Goal: Complete application form

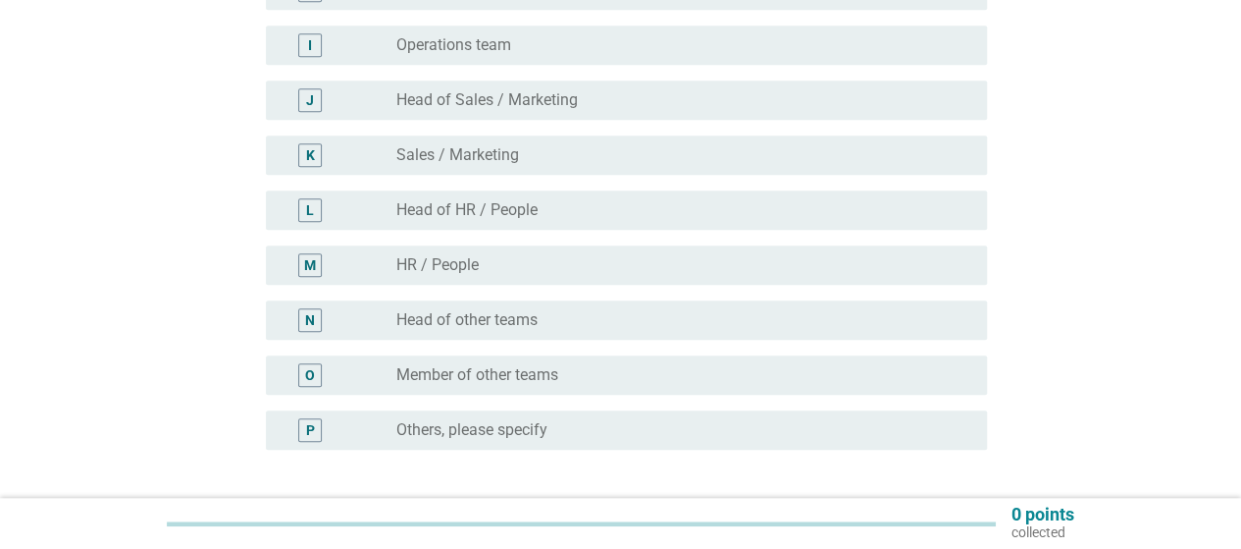
scroll to position [687, 0]
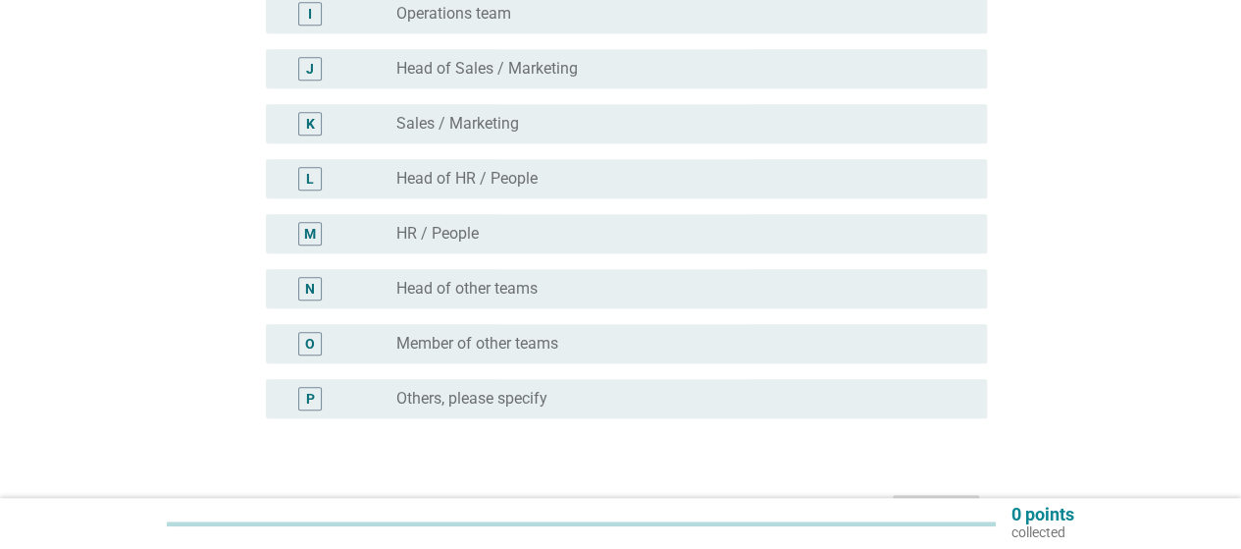
click at [538, 353] on div "radio_button_unchecked Member of other teams" at bounding box center [683, 344] width 575 height 24
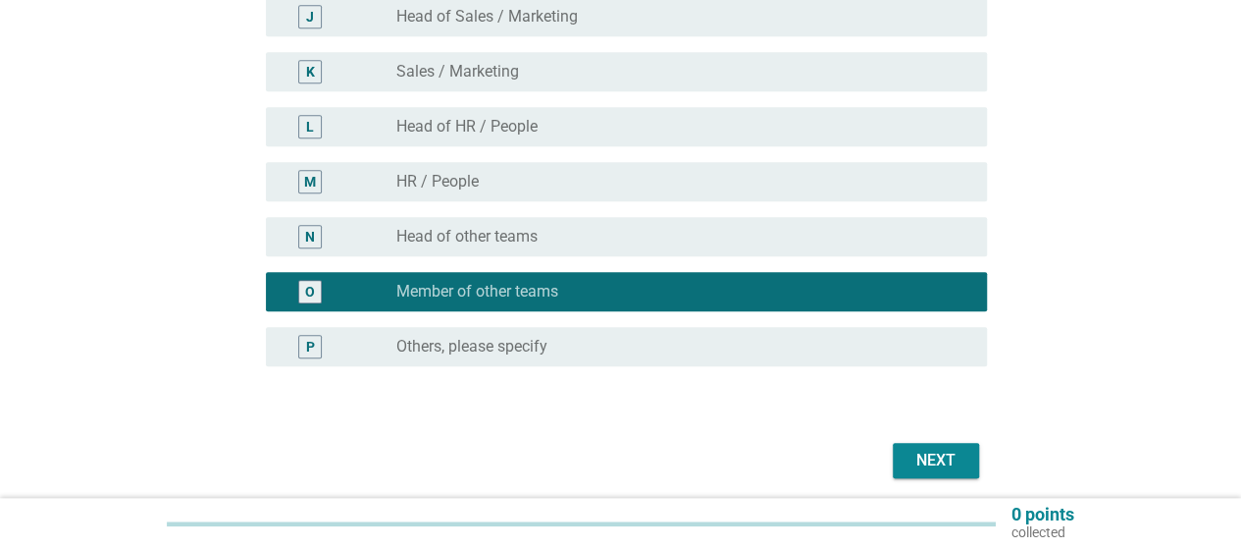
scroll to position [812, 0]
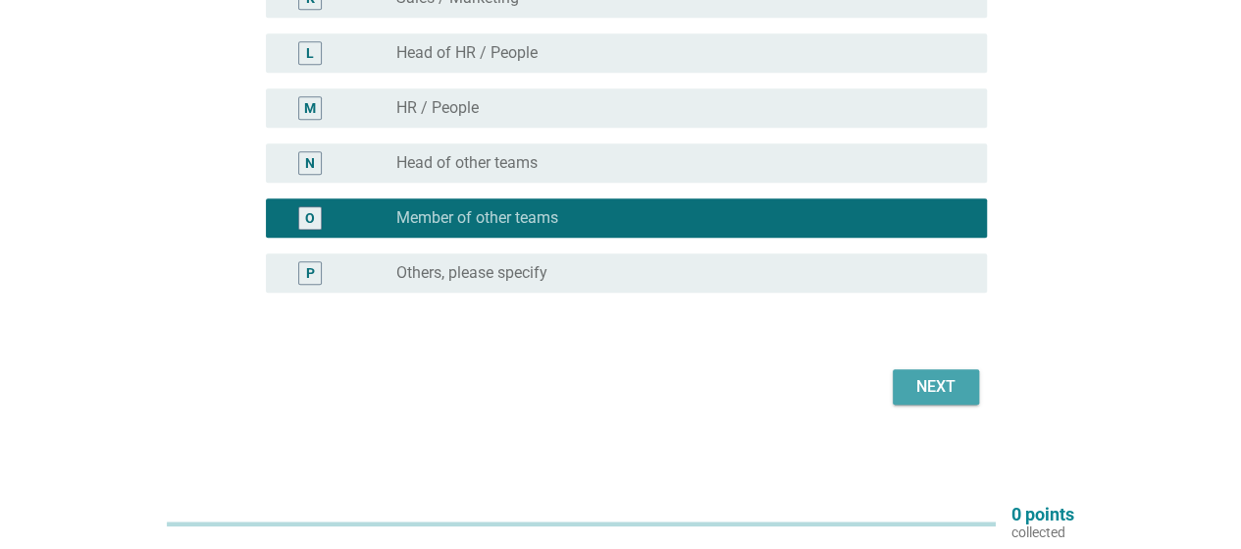
click at [969, 391] on button "Next" at bounding box center [936, 386] width 86 height 35
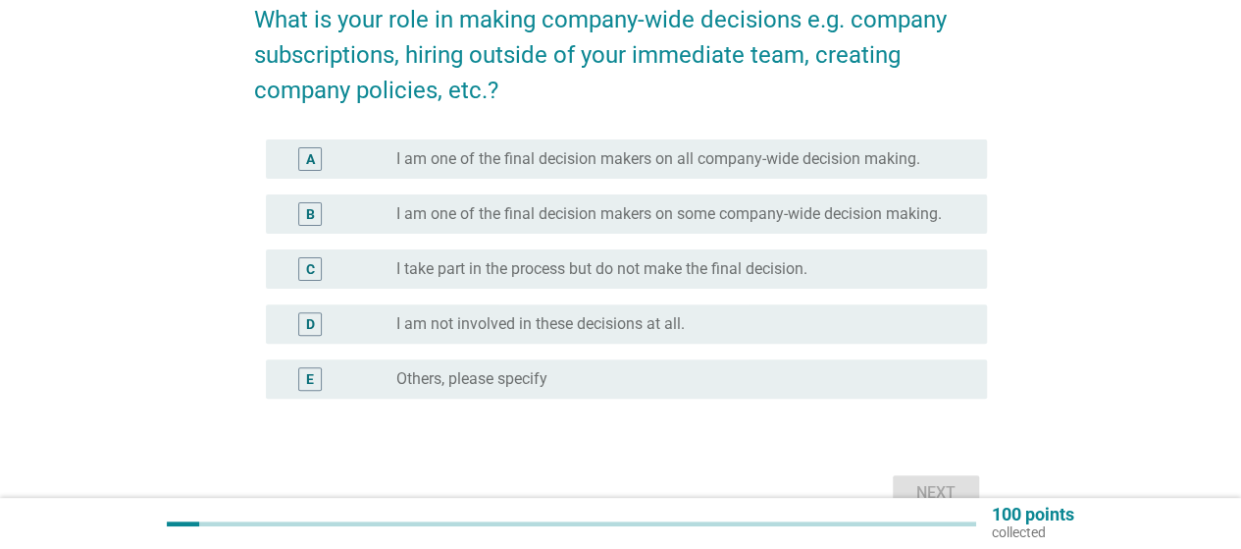
scroll to position [196, 0]
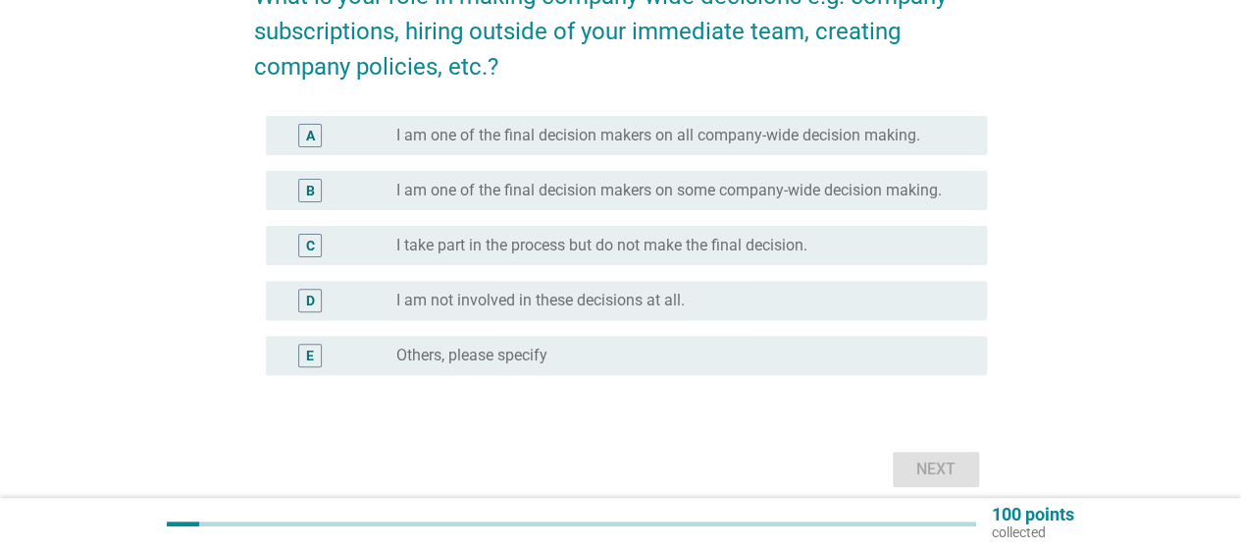
click at [512, 243] on label "I take part in the process but do not make the final decision." at bounding box center [601, 246] width 411 height 20
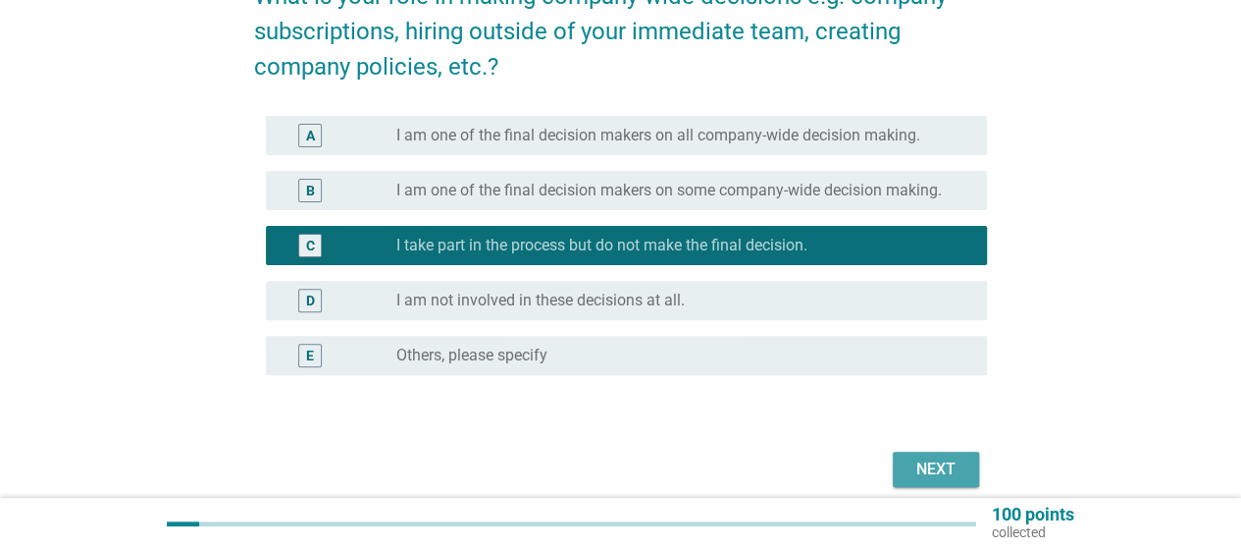
click at [928, 470] on div "Next" at bounding box center [936, 469] width 55 height 24
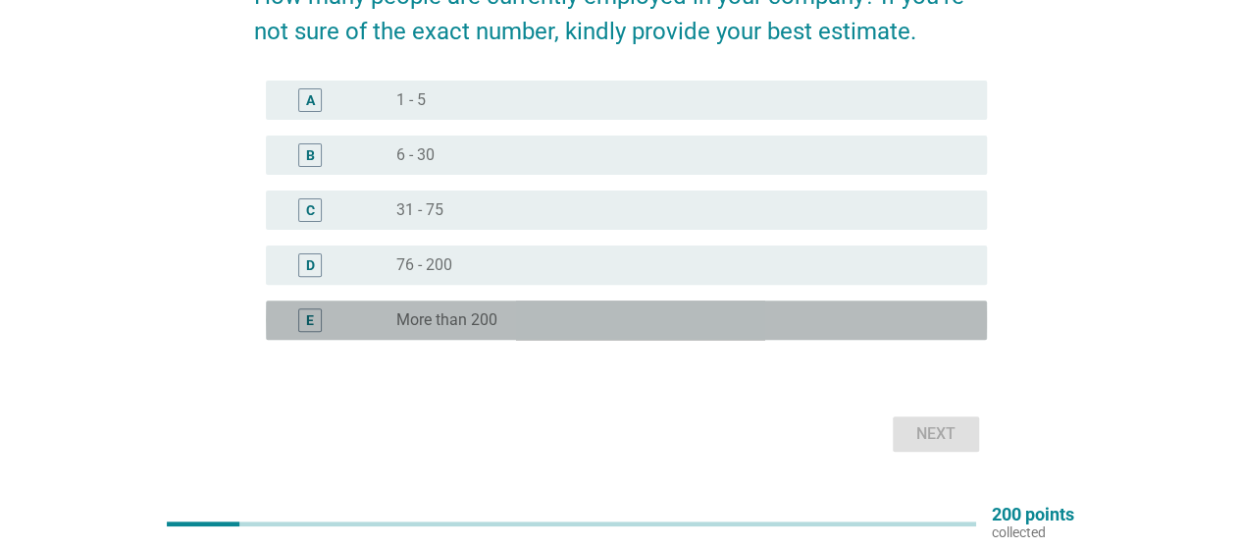
click at [454, 319] on label "More than 200" at bounding box center [446, 320] width 101 height 20
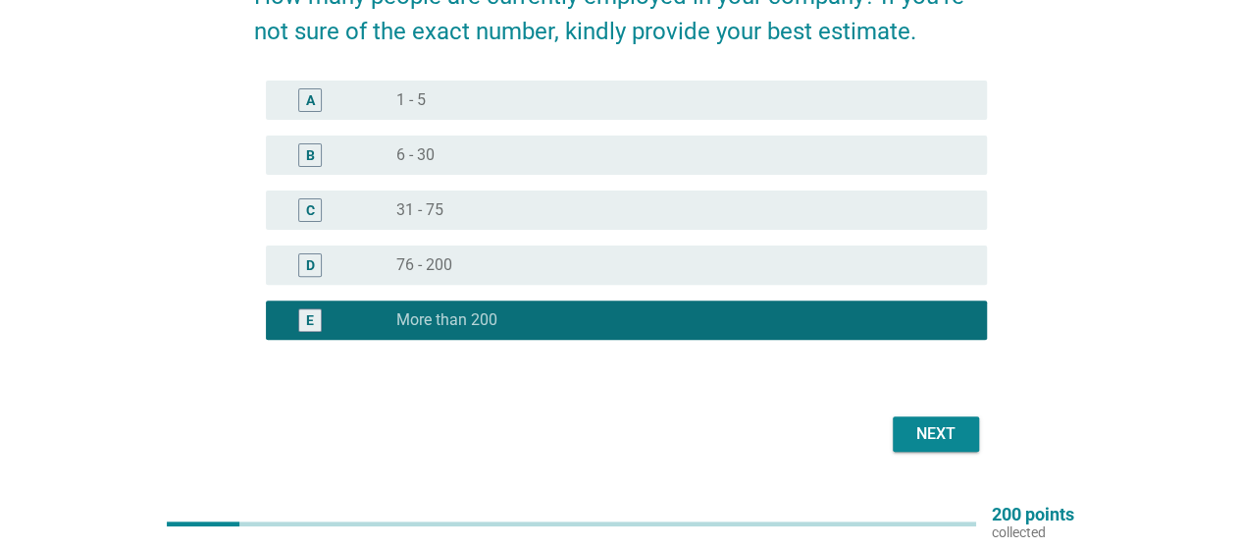
click at [924, 427] on div "Next" at bounding box center [936, 434] width 55 height 24
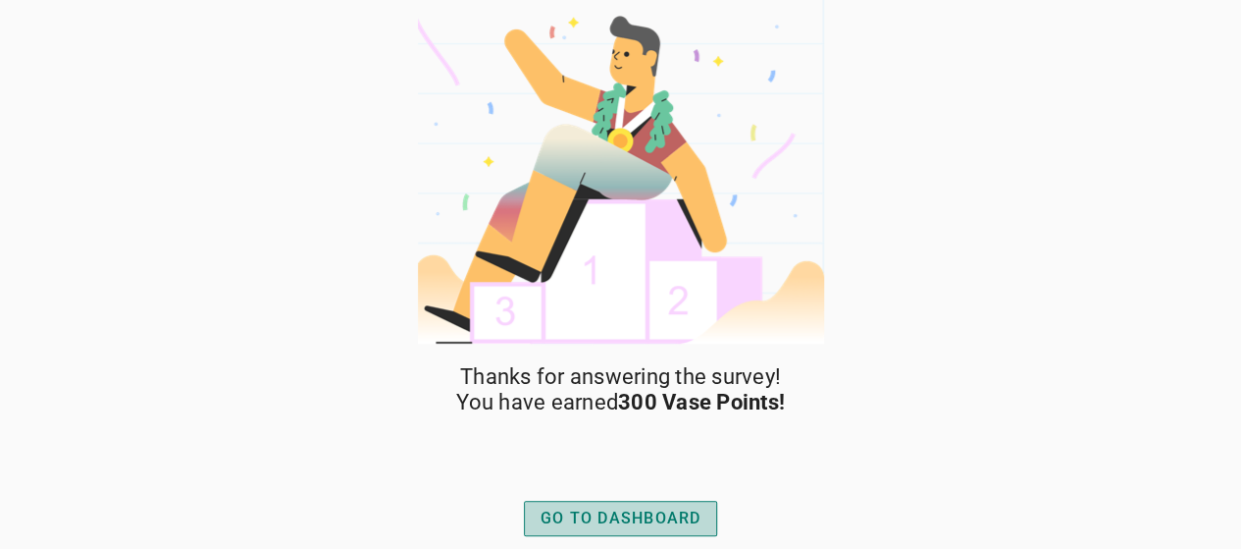
click at [693, 514] on div "GO TO DASHBOARD" at bounding box center [621, 518] width 161 height 24
